Goal: Complete application form

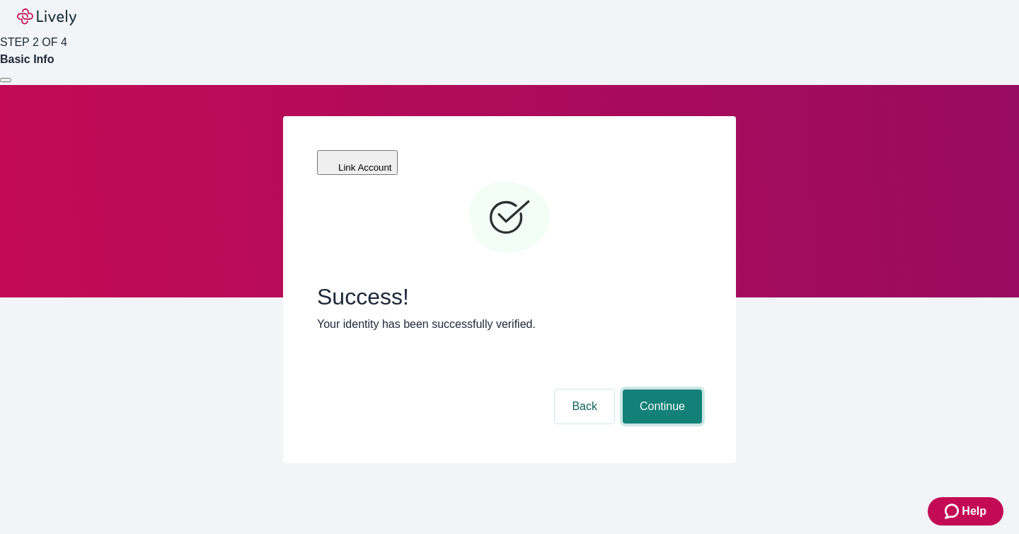
click at [629, 389] on button "Continue" at bounding box center [662, 406] width 79 height 34
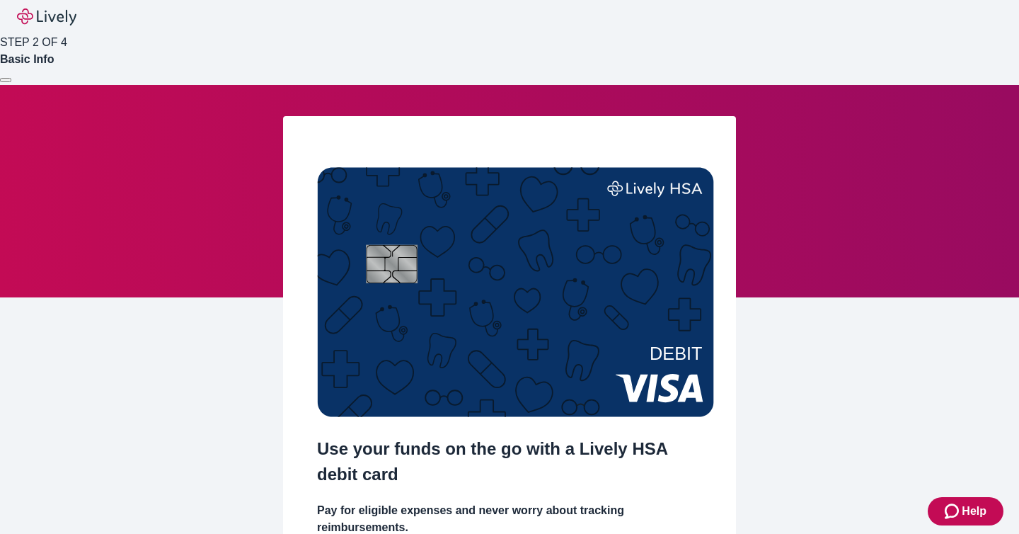
scroll to position [160, 0]
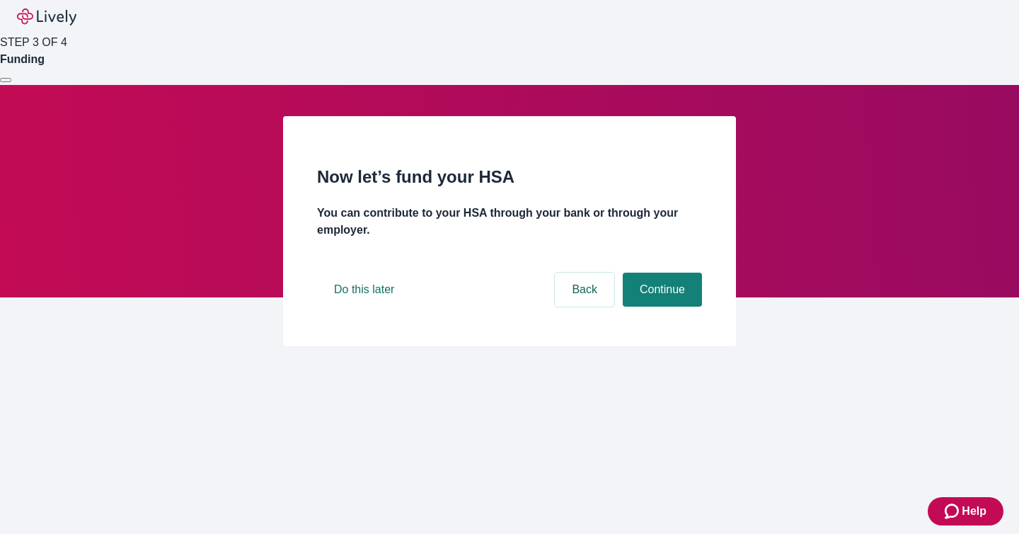
scroll to position [65, 0]
click at [643, 307] on button "Continue" at bounding box center [662, 290] width 79 height 34
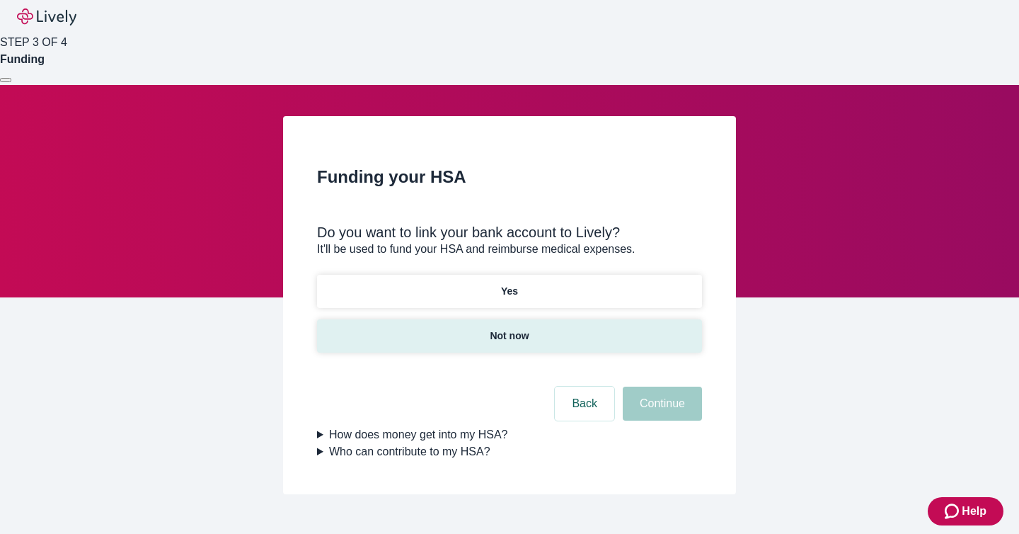
click at [548, 319] on button "Not now" at bounding box center [509, 335] width 385 height 33
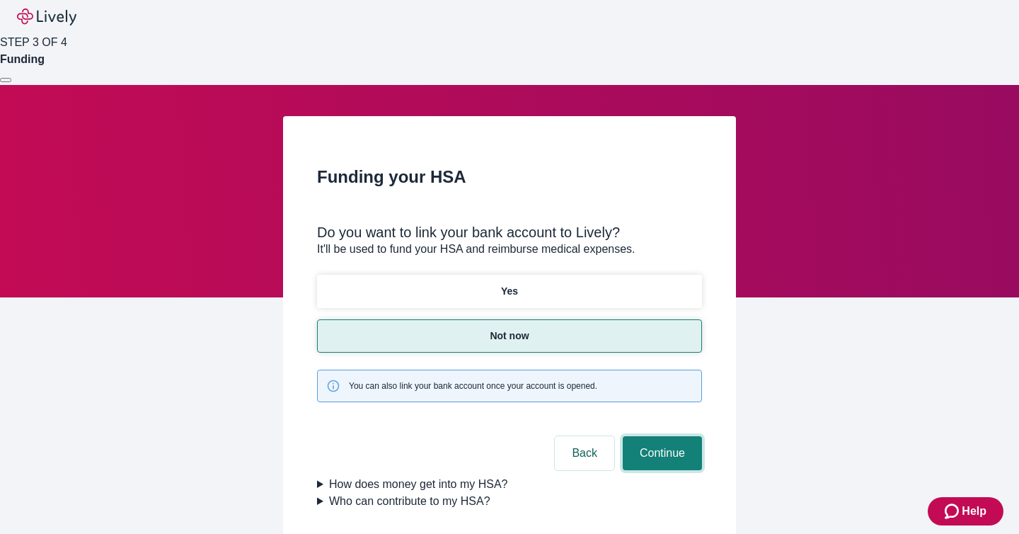
click at [629, 436] on button "Continue" at bounding box center [662, 453] width 79 height 34
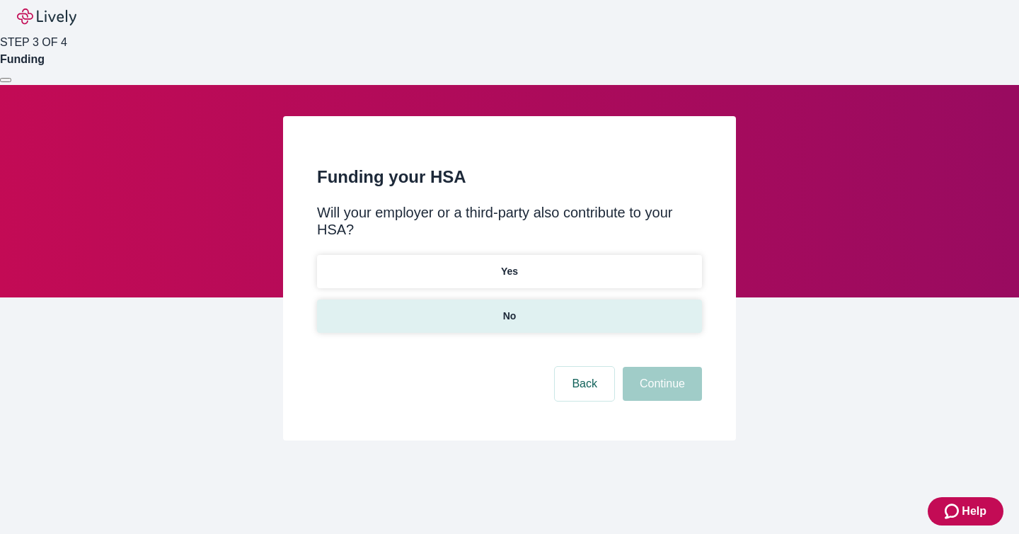
click at [554, 299] on button "No" at bounding box center [509, 315] width 385 height 33
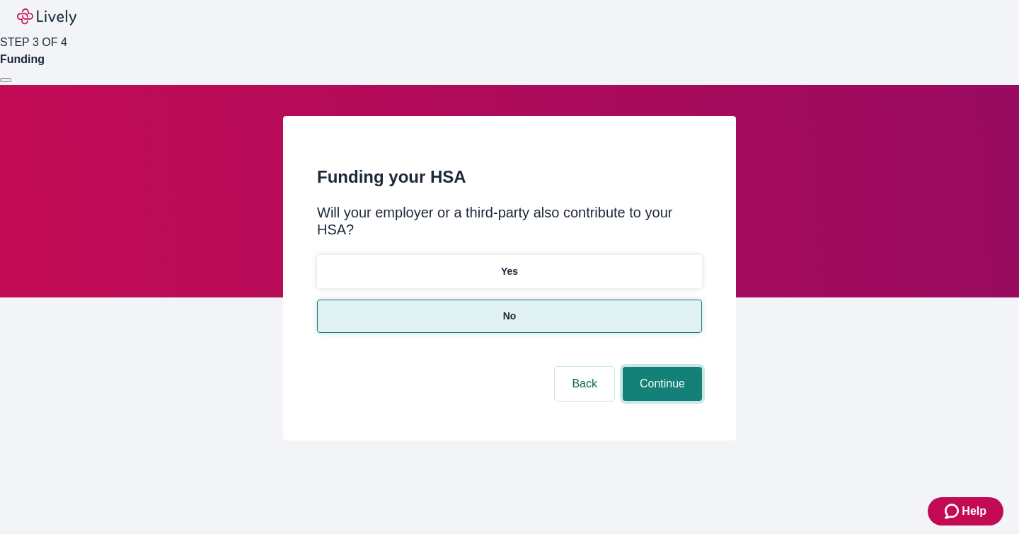
click at [640, 367] on button "Continue" at bounding box center [662, 384] width 79 height 34
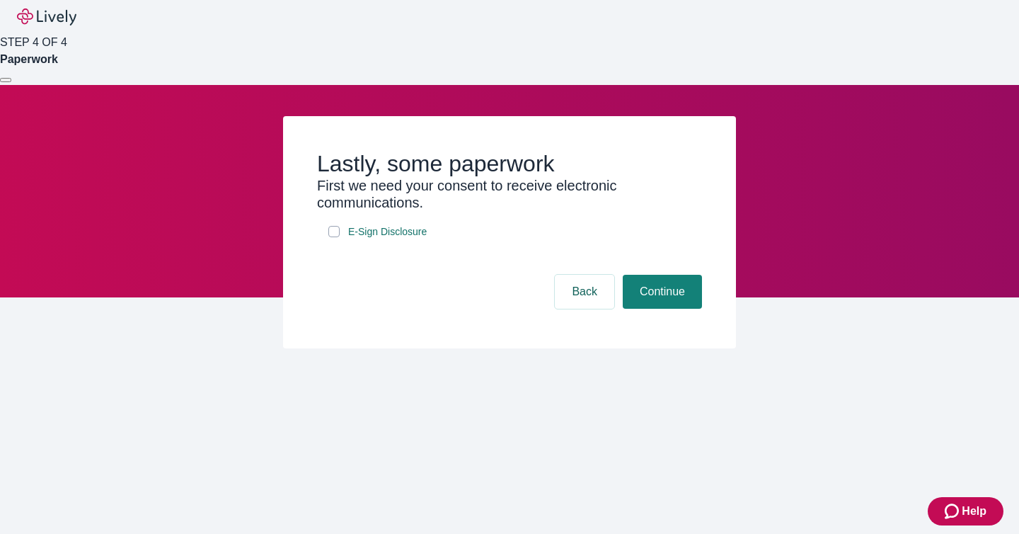
click at [582, 348] on div "Lastly, some paperwork First we need your consent to receive electronic communi…" at bounding box center [509, 232] width 453 height 232
click at [584, 309] on button "Back" at bounding box center [584, 292] width 59 height 34
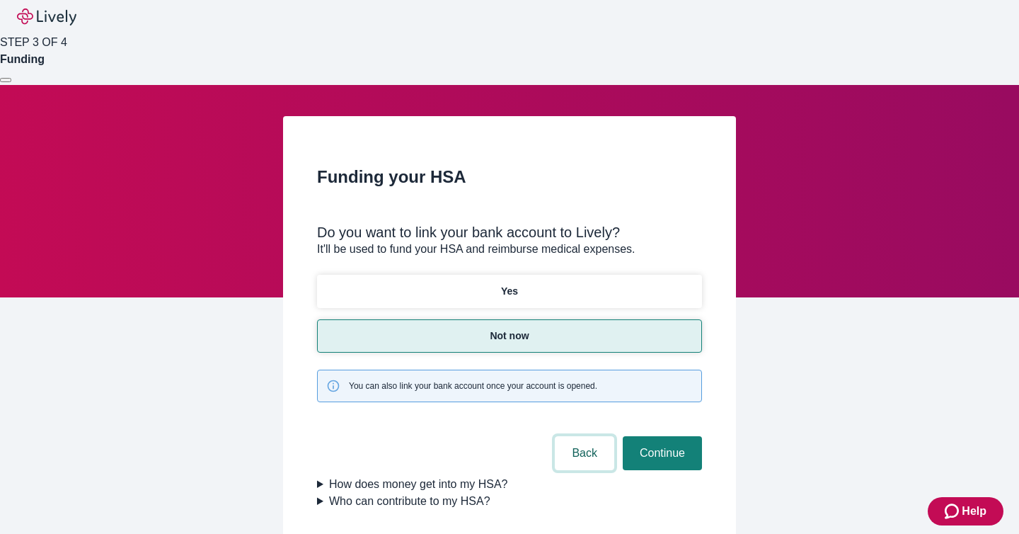
click at [574, 436] on button "Back" at bounding box center [584, 453] width 59 height 34
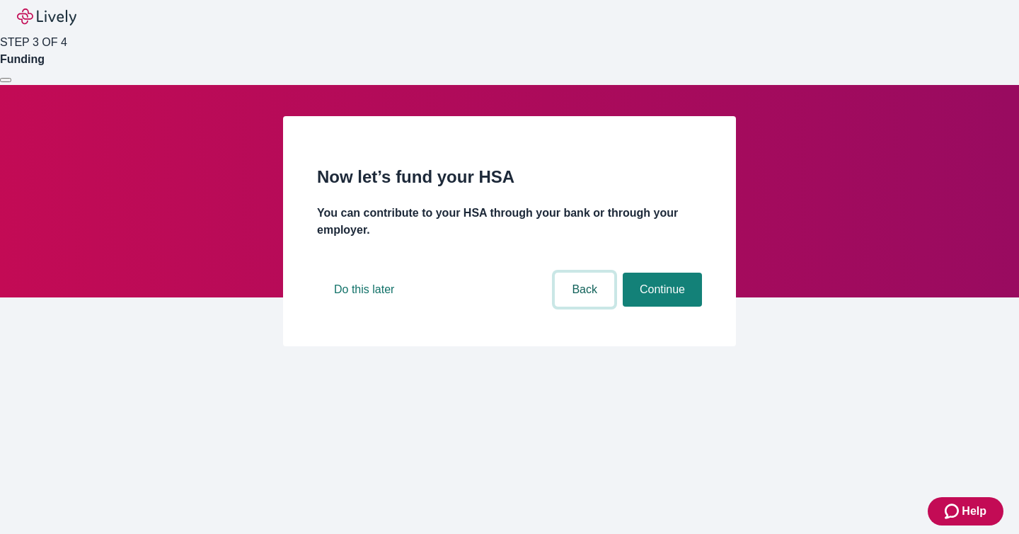
click at [585, 307] on button "Back" at bounding box center [584, 290] width 59 height 34
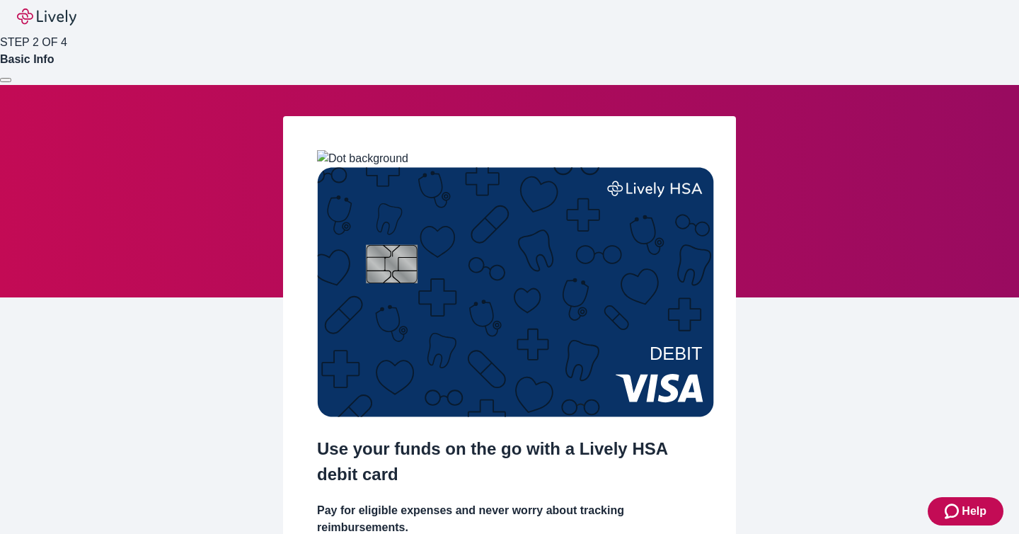
scroll to position [115, 0]
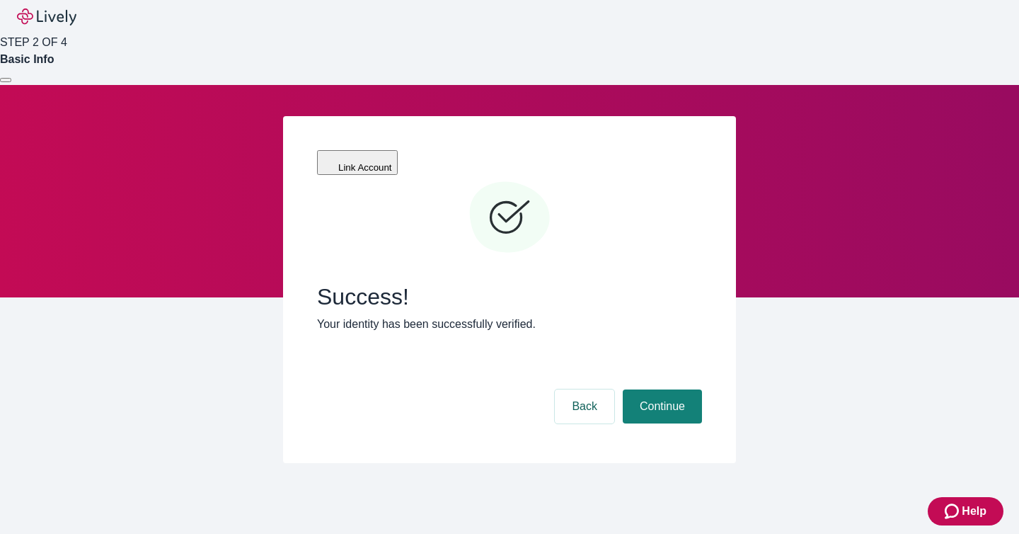
click at [11, 78] on button at bounding box center [5, 80] width 11 height 4
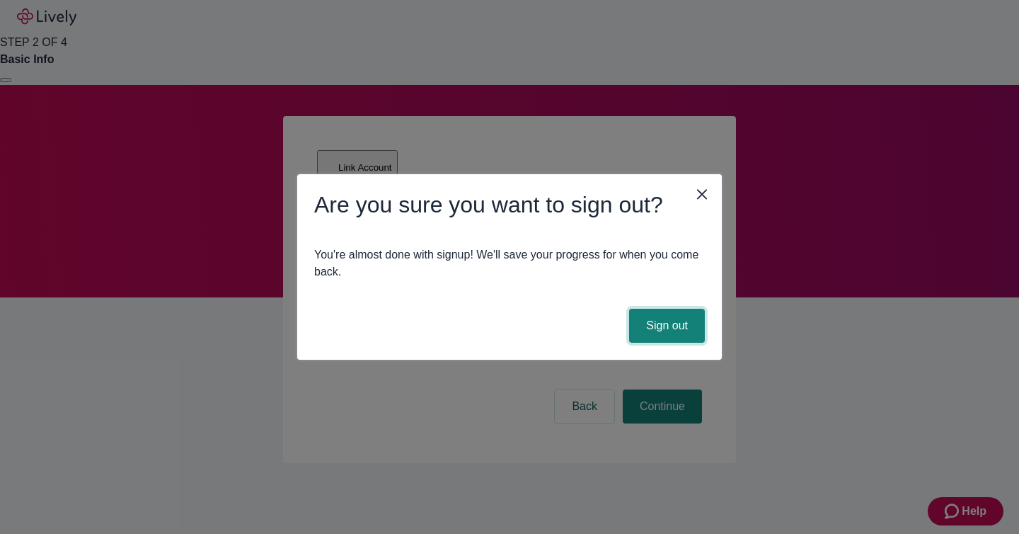
click at [641, 336] on button "Sign out" at bounding box center [667, 326] width 76 height 34
